Goal: Information Seeking & Learning: Compare options

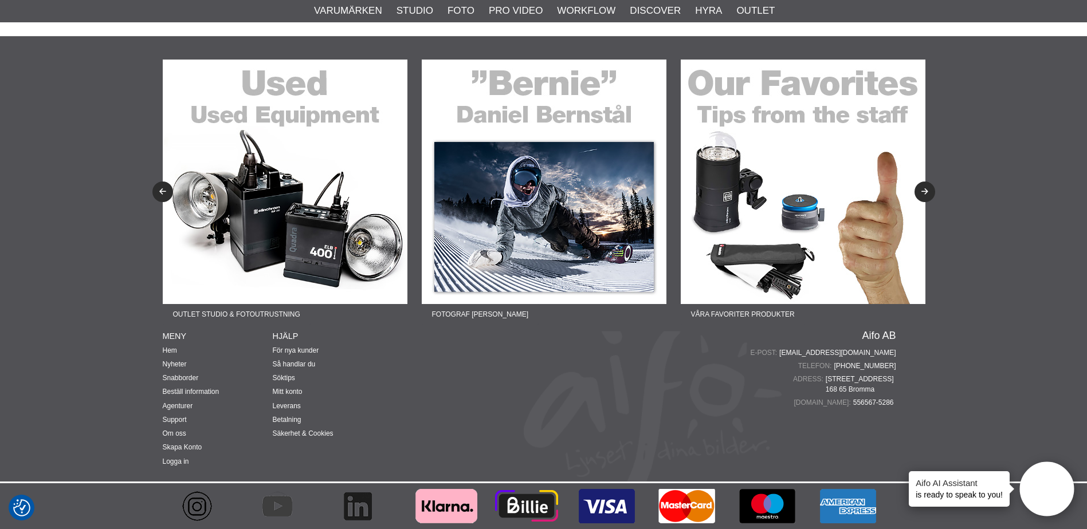
scroll to position [6485, 0]
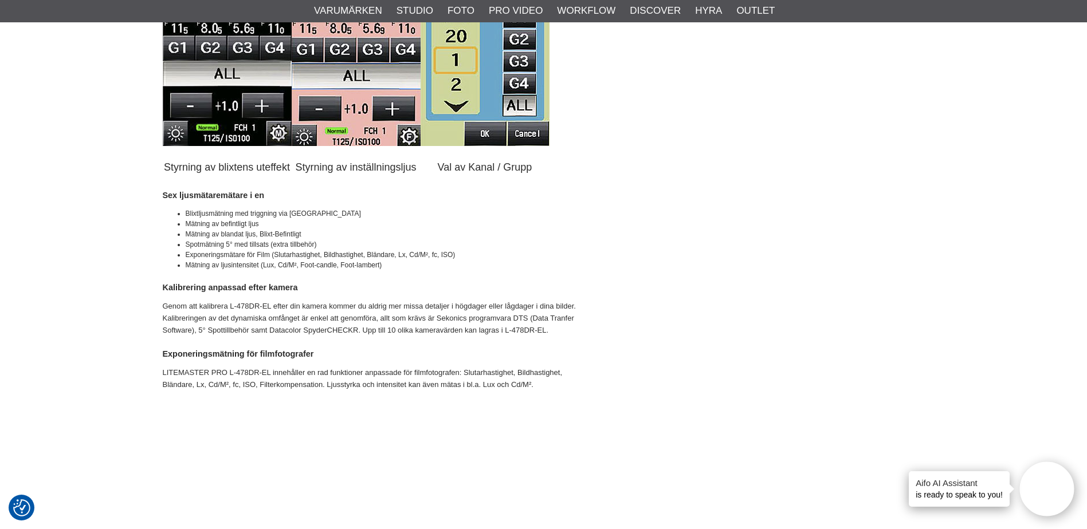
scroll to position [1169, 0]
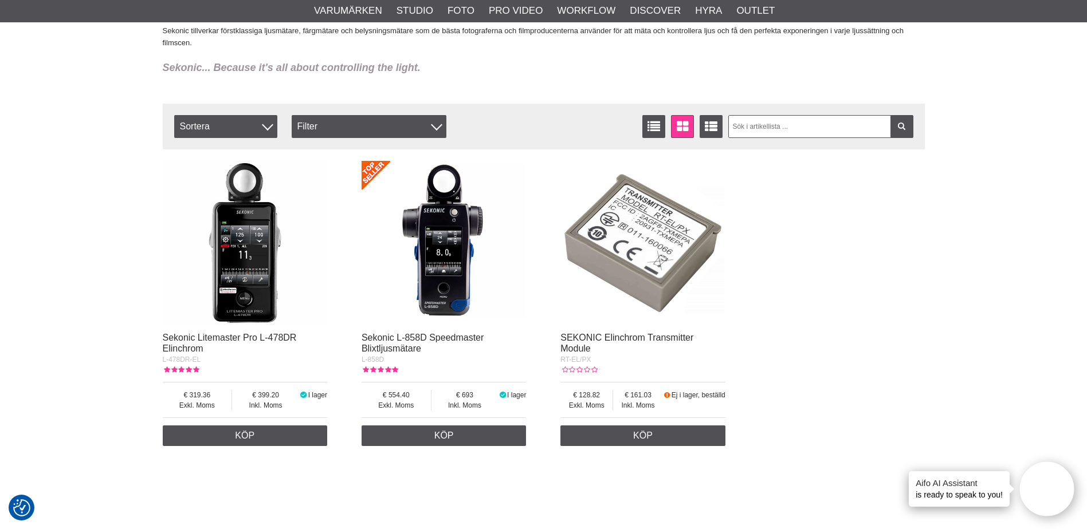
scroll to position [4788, 0]
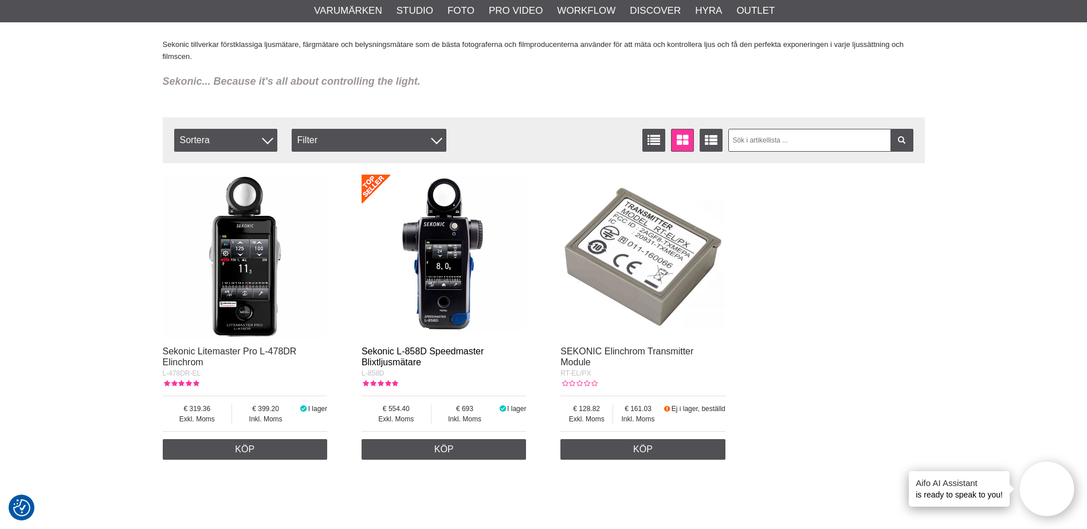
click at [461, 352] on link "Sekonic L-858D Speedmaster Blixtljusmätare" at bounding box center [422, 357] width 122 height 21
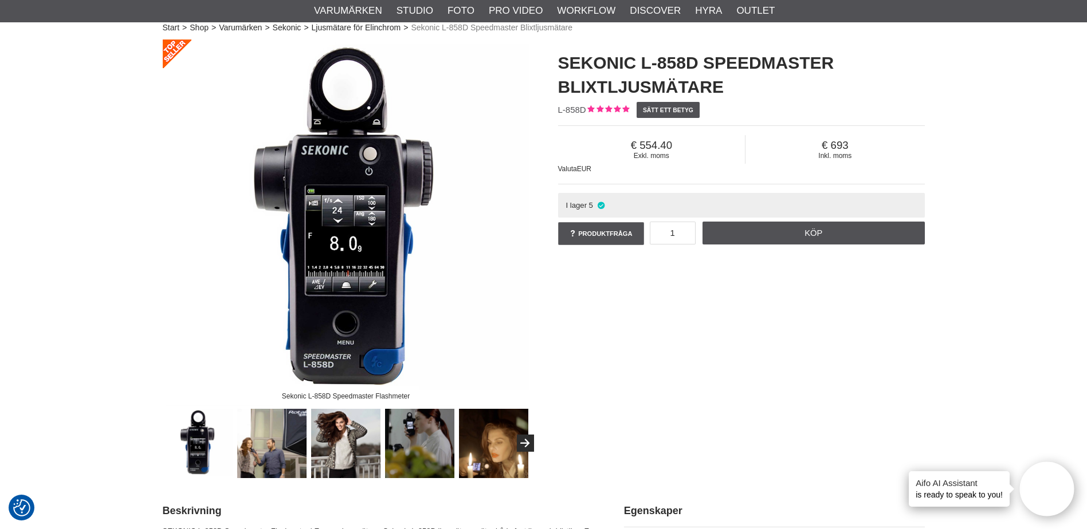
scroll to position [57, 0]
